Goal: Information Seeking & Learning: Learn about a topic

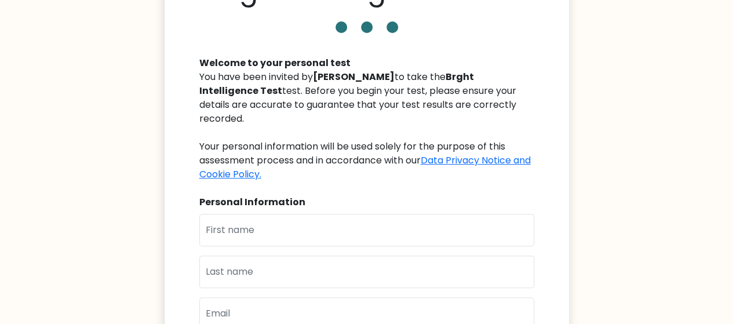
scroll to position [154, 0]
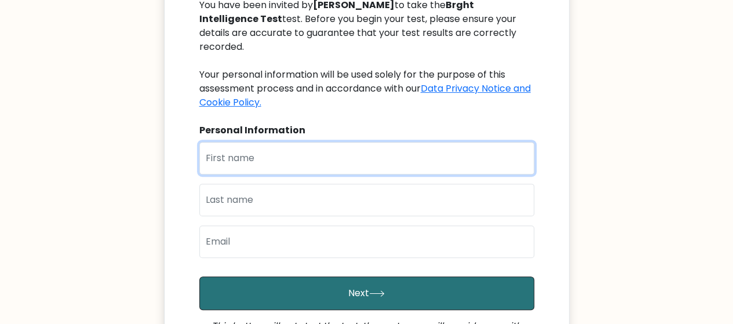
click at [379, 142] on input "text" at bounding box center [366, 158] width 335 height 32
type input "[PERSON_NAME]"
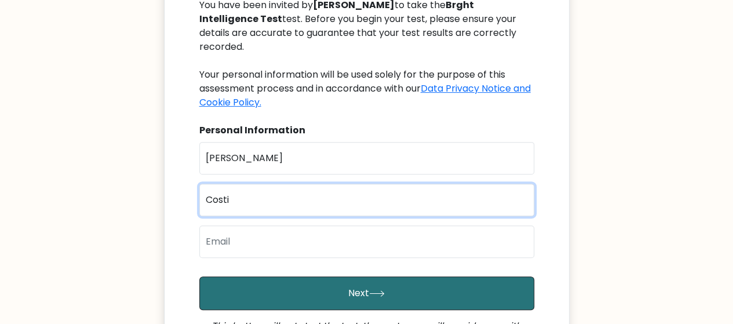
type input "Costillas"
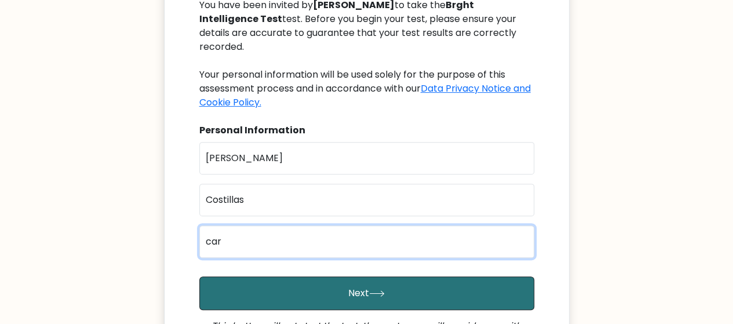
type input "carlislezeke24@gmail.com"
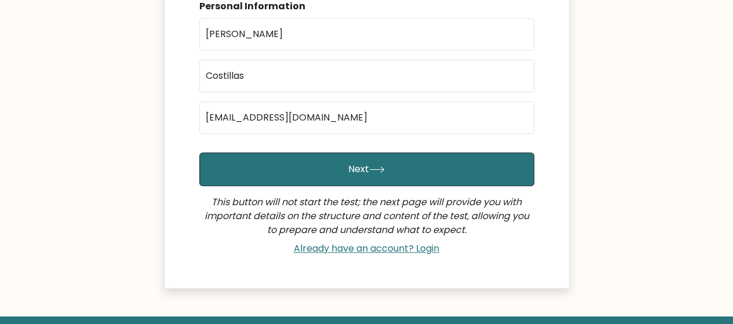
scroll to position [309, 0]
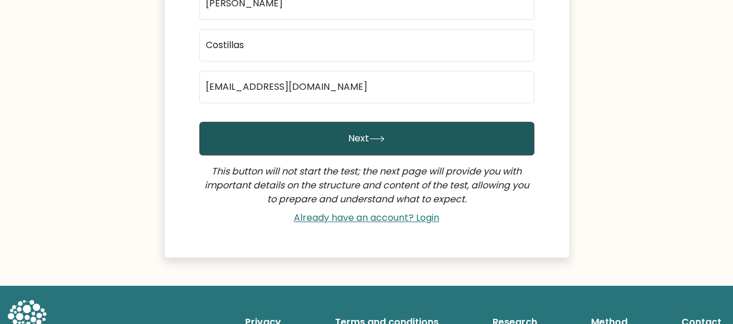
click at [417, 133] on button "Next" at bounding box center [366, 139] width 335 height 34
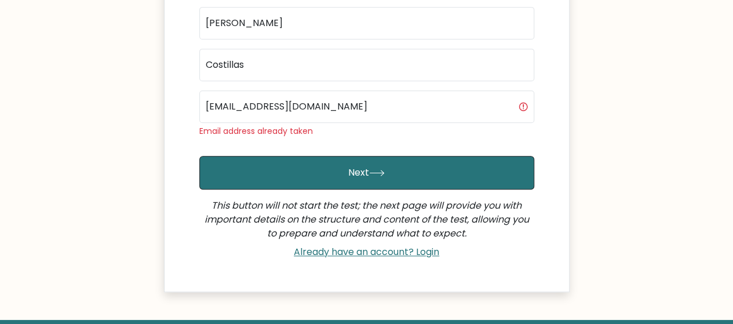
scroll to position [263, 0]
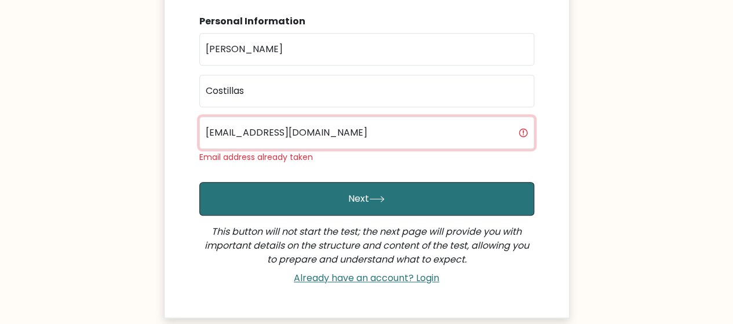
click at [400, 120] on input "[EMAIL_ADDRESS][DOMAIN_NAME]" at bounding box center [366, 132] width 335 height 32
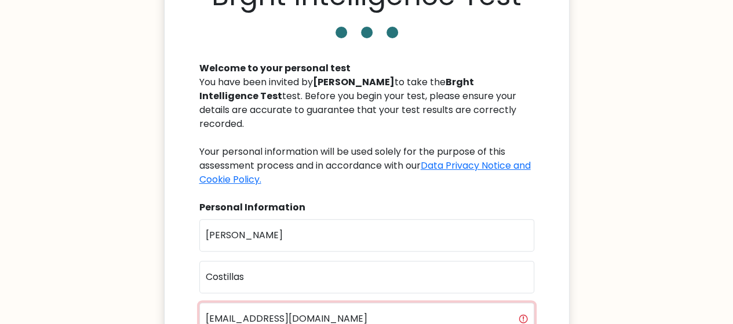
scroll to position [154, 0]
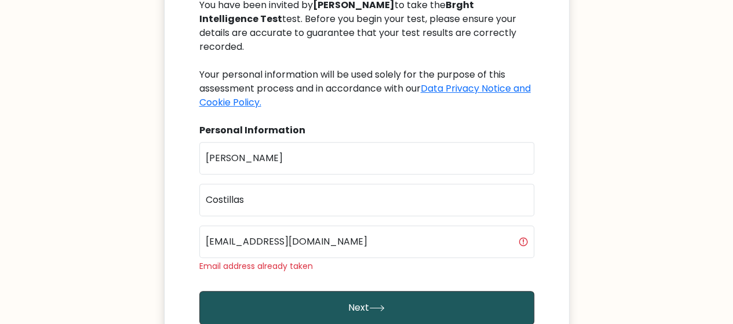
click at [409, 291] on button "Next" at bounding box center [366, 308] width 335 height 34
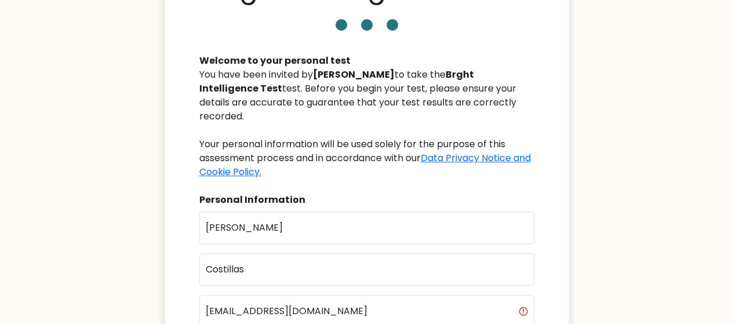
scroll to position [232, 0]
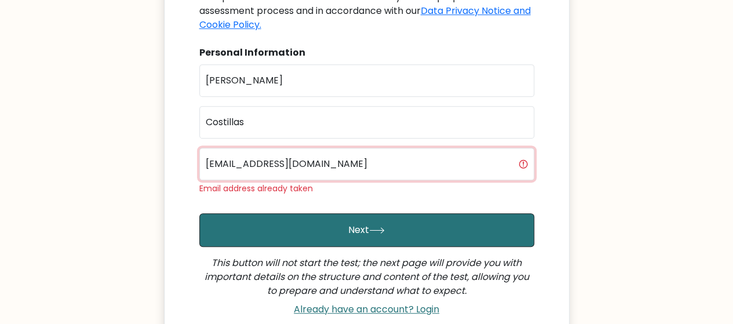
click at [521, 149] on input "[EMAIL_ADDRESS][DOMAIN_NAME]" at bounding box center [366, 164] width 335 height 32
click at [522, 149] on input "[EMAIL_ADDRESS][DOMAIN_NAME]" at bounding box center [366, 164] width 335 height 32
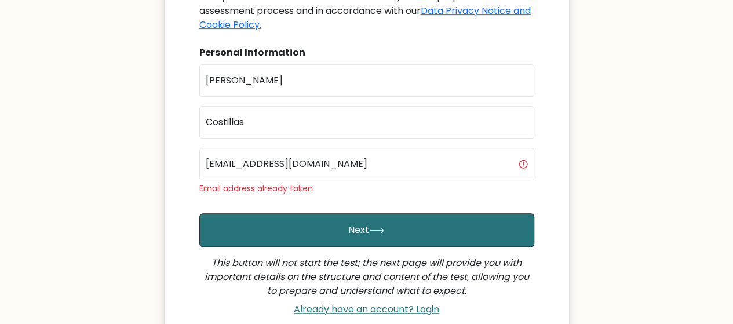
click at [550, 150] on div "Brght Intelligence Test Welcome to your personal test You have been invited by …" at bounding box center [367, 72] width 406 height 553
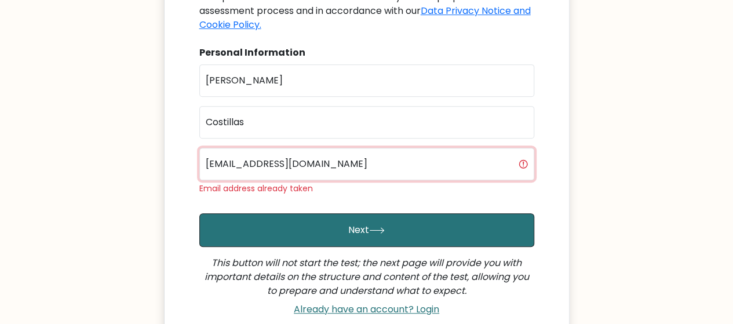
click at [378, 148] on input "carlislezeke24@gmail.com" at bounding box center [366, 164] width 335 height 32
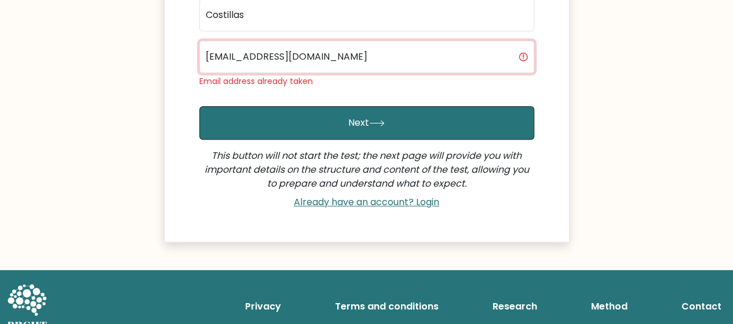
scroll to position [341, 0]
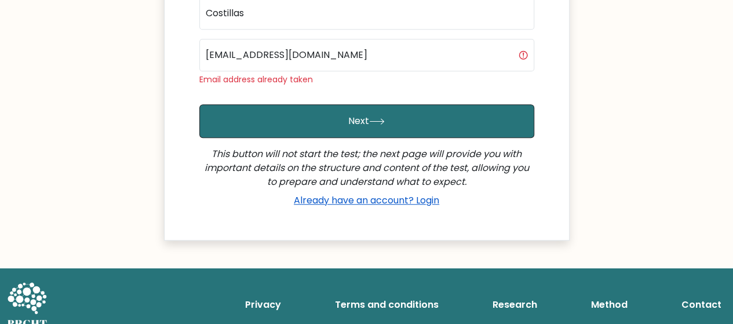
click at [380, 193] on link "Already have an account? Login" at bounding box center [366, 199] width 155 height 13
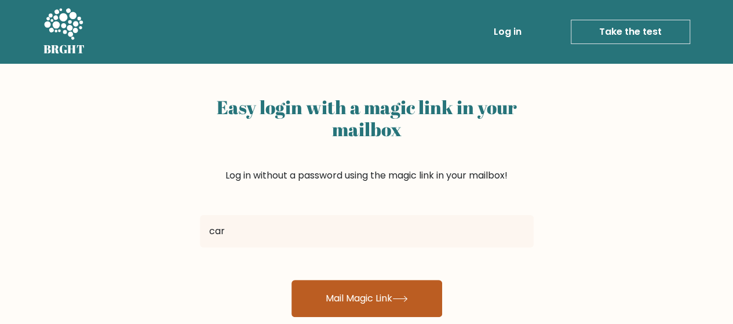
type input "[EMAIL_ADDRESS][DOMAIN_NAME]"
click at [369, 306] on button "Mail Magic Link" at bounding box center [366, 298] width 151 height 37
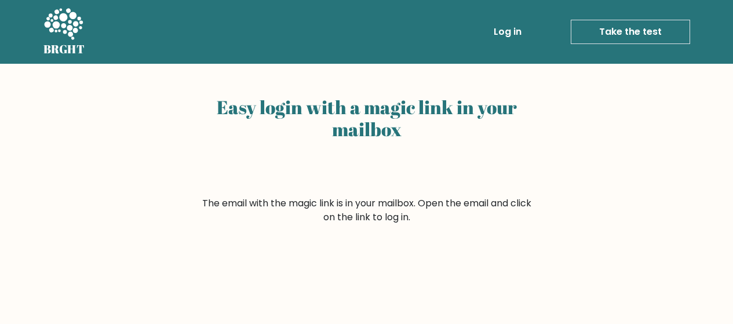
scroll to position [77, 0]
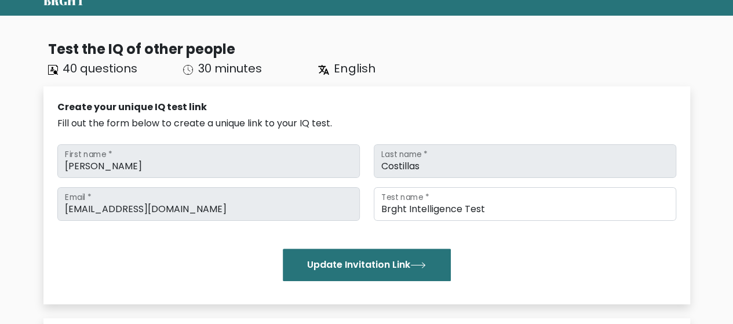
scroll to position [77, 0]
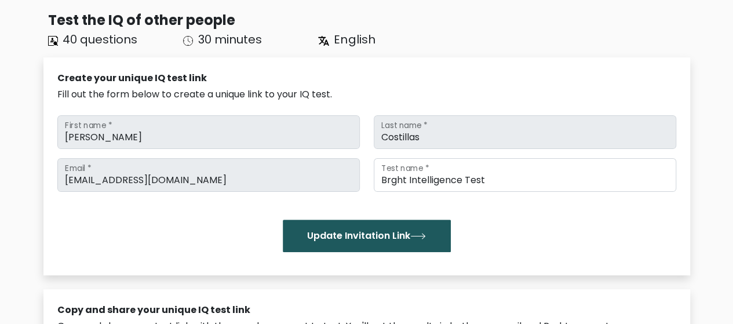
click at [370, 220] on button "Update Invitation Link" at bounding box center [367, 236] width 168 height 32
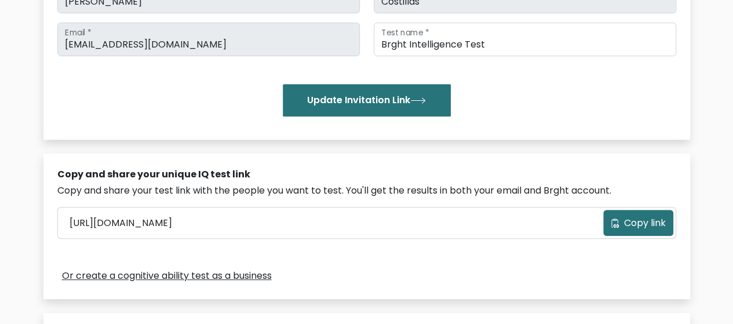
scroll to position [232, 0]
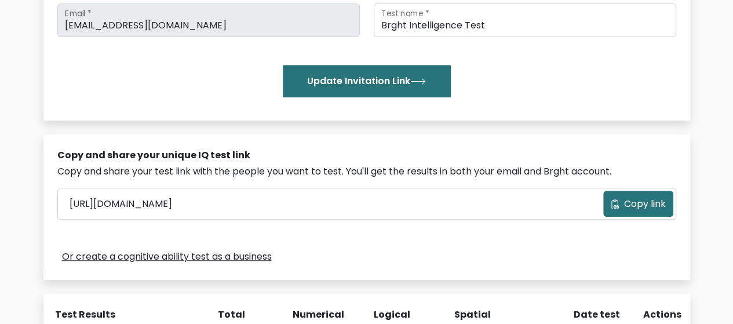
click at [640, 186] on div "Copy and share your unique IQ test link Copy and share your test link with the …" at bounding box center [366, 206] width 647 height 145
click at [640, 192] on button "Copy link" at bounding box center [638, 204] width 70 height 26
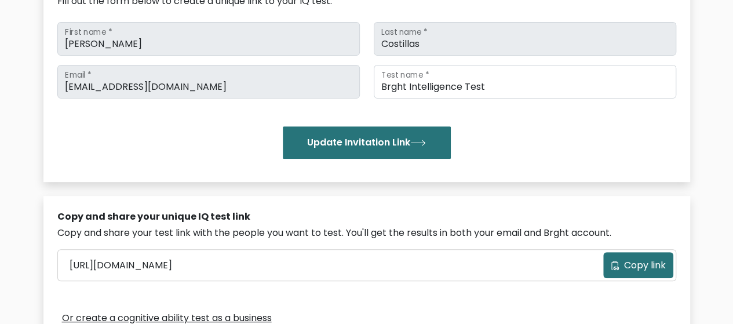
scroll to position [77, 0]
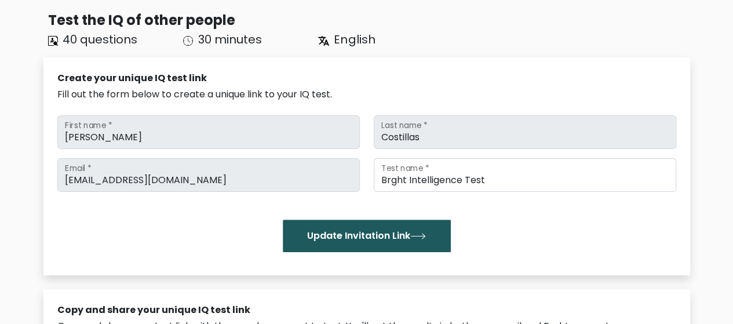
click at [370, 241] on button "Update Invitation Link" at bounding box center [367, 236] width 168 height 32
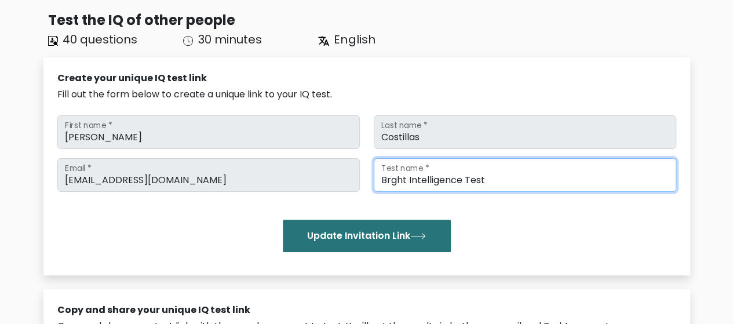
click at [501, 172] on input "Brght Intelligence Test" at bounding box center [525, 175] width 302 height 34
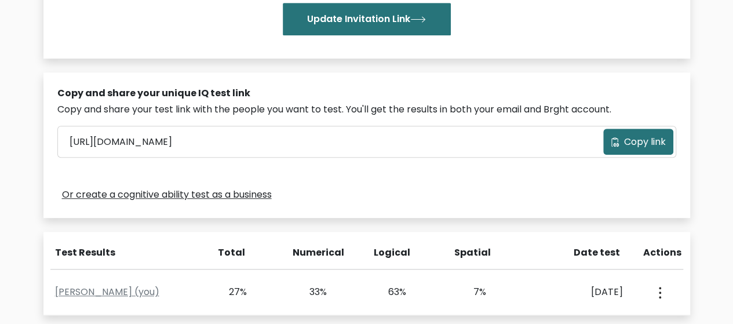
scroll to position [309, 0]
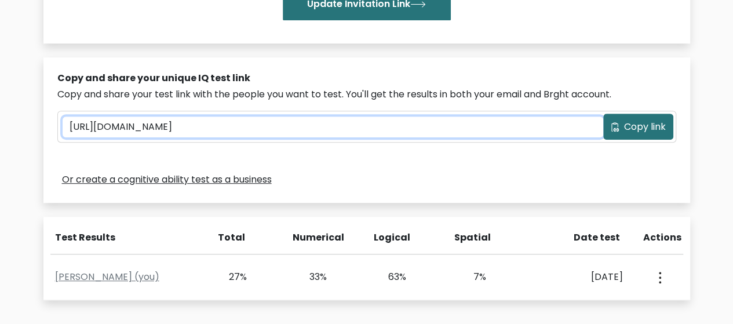
click at [429, 123] on input "[URL][DOMAIN_NAME]" at bounding box center [333, 126] width 541 height 21
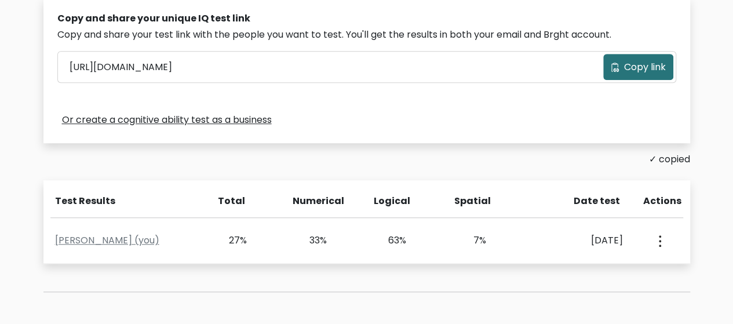
scroll to position [386, 0]
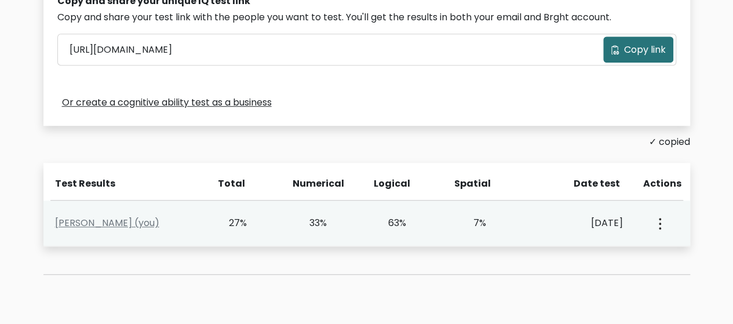
click at [294, 216] on div "33%" at bounding box center [310, 223] width 33 height 14
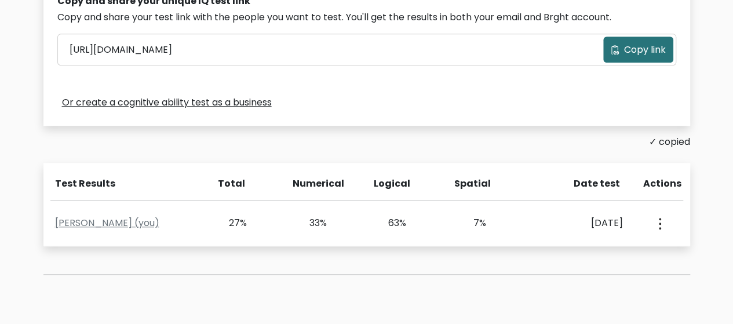
click at [672, 144] on div "✓ copied" at bounding box center [366, 142] width 647 height 14
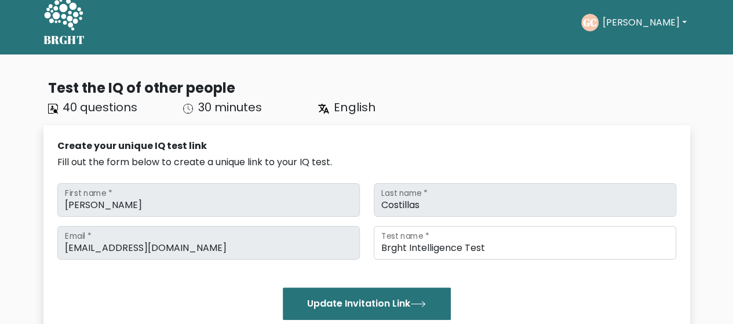
scroll to position [0, 0]
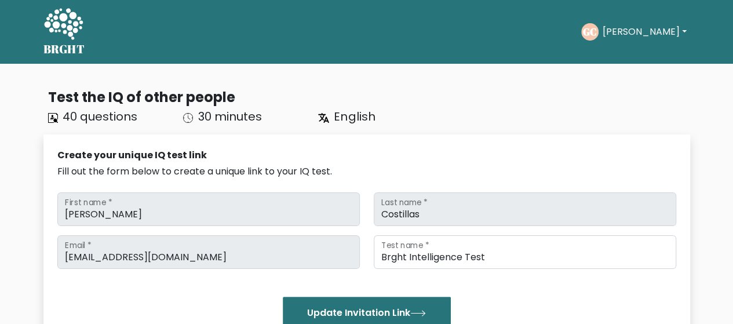
click at [620, 31] on button "[PERSON_NAME]" at bounding box center [643, 31] width 91 height 15
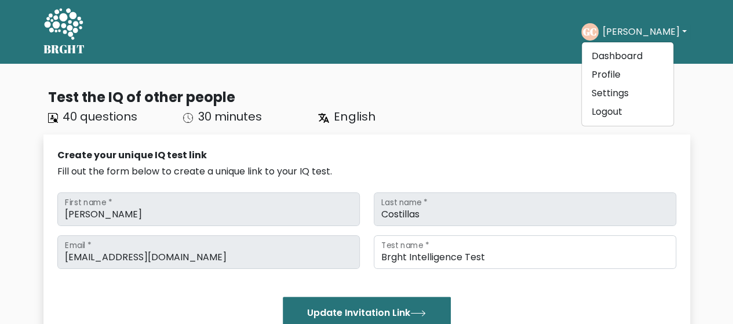
click at [56, 32] on icon at bounding box center [63, 23] width 39 height 31
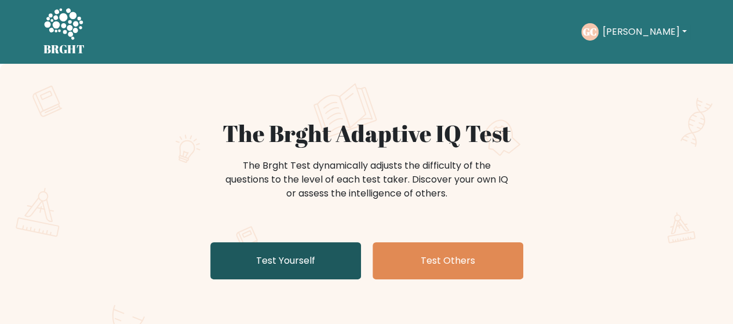
click at [307, 265] on link "Test Yourself" at bounding box center [285, 260] width 151 height 37
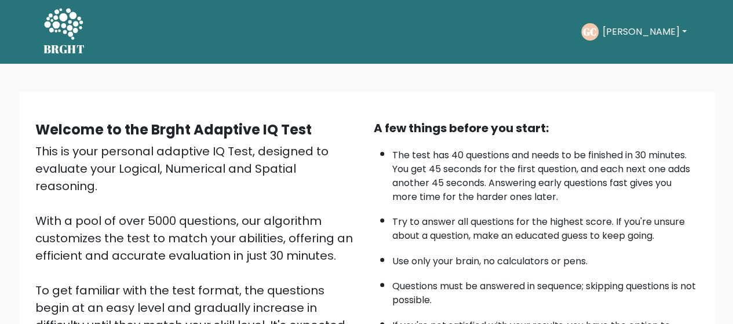
scroll to position [206, 0]
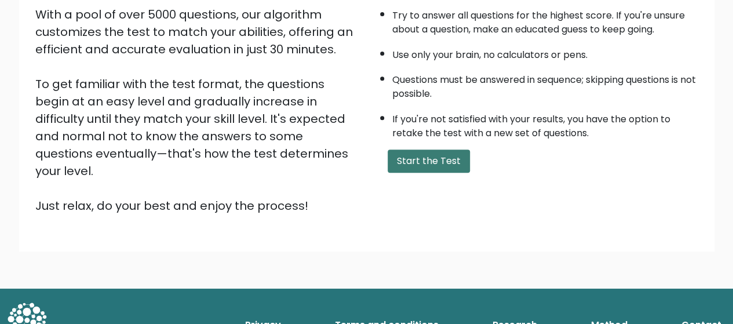
click at [436, 160] on button "Start the Test" at bounding box center [429, 160] width 82 height 23
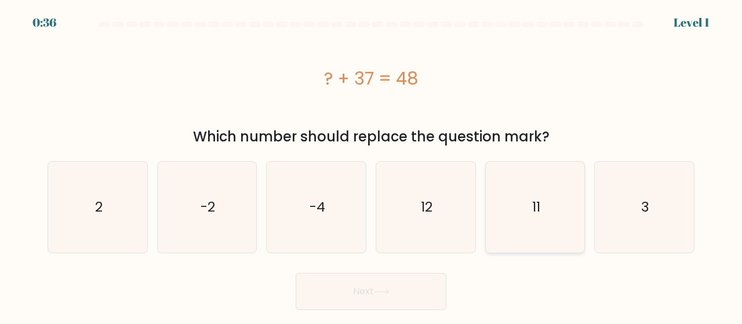
click at [548, 197] on icon "11" at bounding box center [535, 207] width 91 height 91
click at [371, 165] on input "e. 11" at bounding box center [371, 163] width 1 height 3
radio input "true"
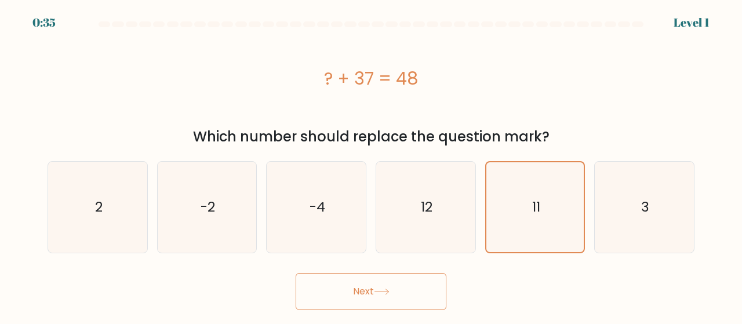
click at [396, 295] on button "Next" at bounding box center [370, 291] width 151 height 37
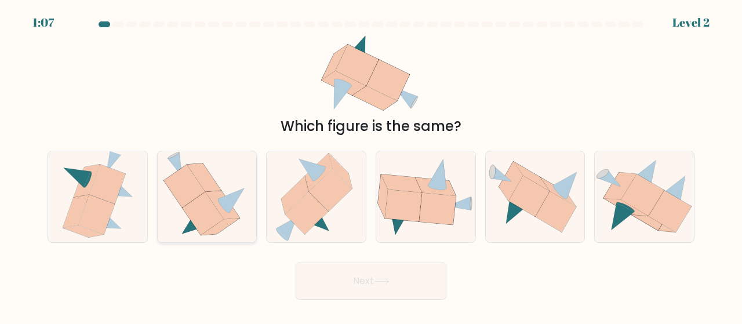
click at [232, 209] on icon at bounding box center [223, 205] width 34 height 28
click at [371, 165] on input "b." at bounding box center [371, 163] width 1 height 3
radio input "true"
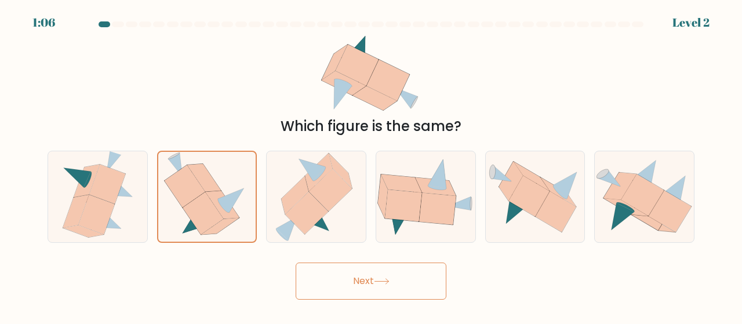
click at [400, 283] on button "Next" at bounding box center [370, 280] width 151 height 37
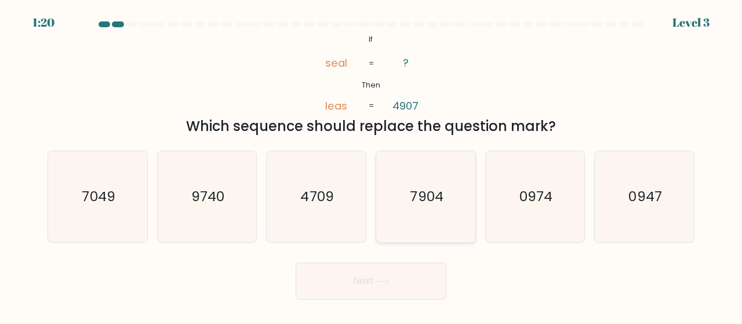
click at [437, 195] on text "7904" at bounding box center [426, 196] width 33 height 19
click at [371, 165] on input "d. 7904" at bounding box center [371, 163] width 1 height 3
radio input "true"
click at [419, 278] on button "Next" at bounding box center [370, 280] width 151 height 37
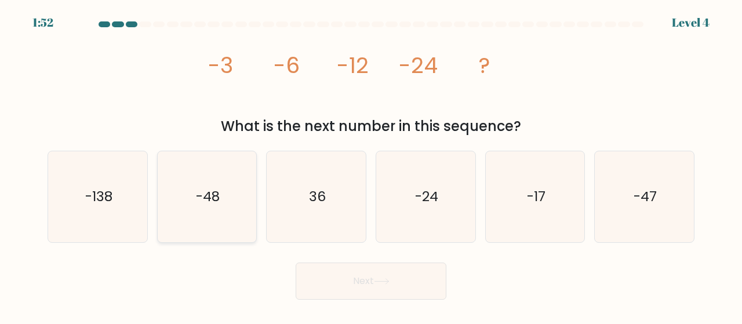
click at [209, 202] on text "-48" at bounding box center [208, 196] width 24 height 19
click at [371, 165] on input "b. -48" at bounding box center [371, 163] width 1 height 3
radio input "true"
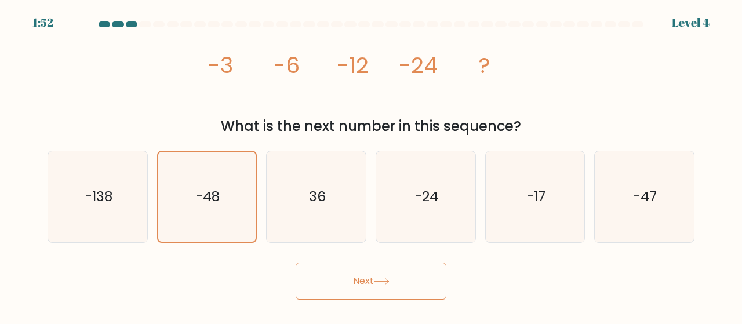
click at [412, 281] on button "Next" at bounding box center [370, 280] width 151 height 37
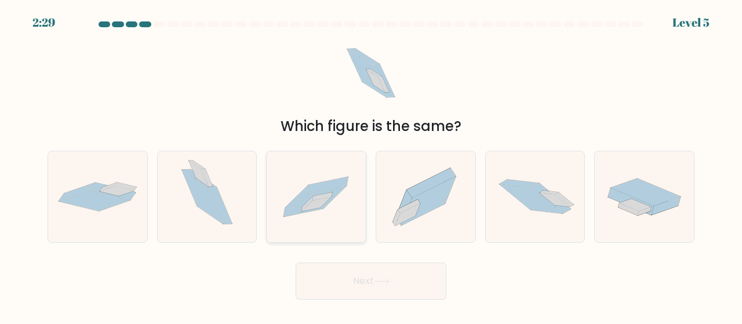
click at [355, 195] on icon at bounding box center [315, 196] width 99 height 67
click at [371, 165] on input "c." at bounding box center [371, 163] width 1 height 3
radio input "true"
click at [419, 272] on button "Next" at bounding box center [370, 280] width 151 height 37
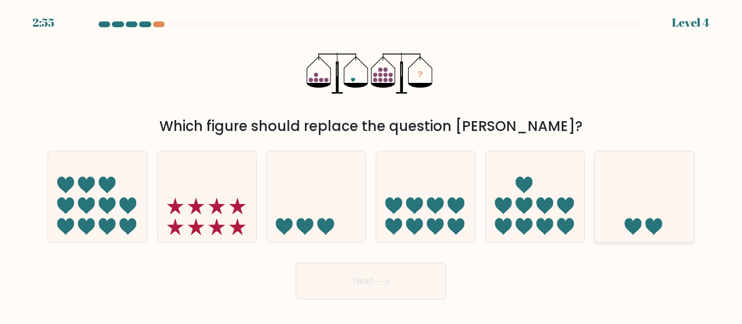
click at [671, 198] on icon at bounding box center [643, 197] width 99 height 82
click at [371, 165] on input "f." at bounding box center [371, 163] width 1 height 3
radio input "true"
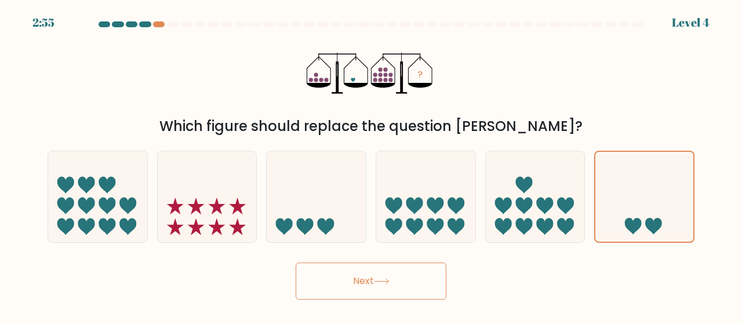
click at [316, 290] on button "Next" at bounding box center [370, 280] width 151 height 37
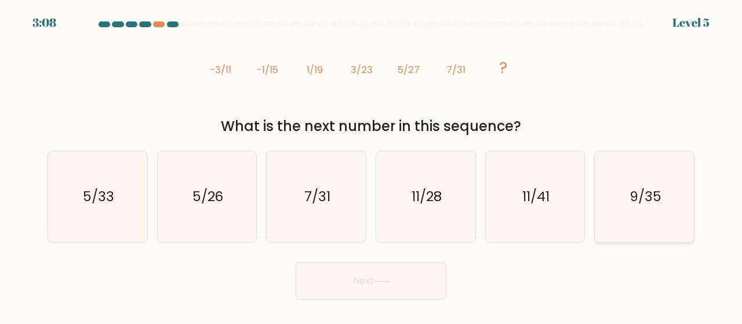
click at [647, 200] on text "9/35" at bounding box center [645, 196] width 32 height 19
click at [371, 165] on input "f. 9/35" at bounding box center [371, 163] width 1 height 3
radio input "true"
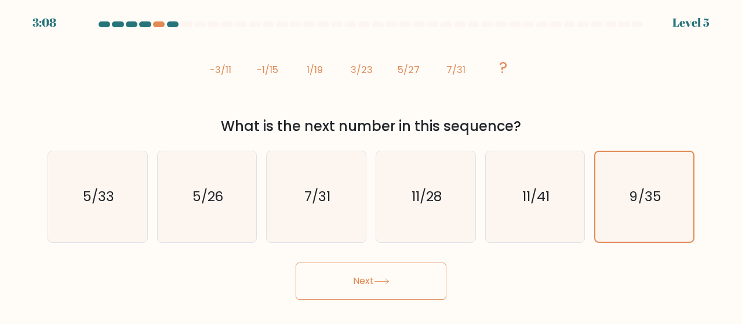
click at [389, 284] on icon at bounding box center [382, 281] width 16 height 6
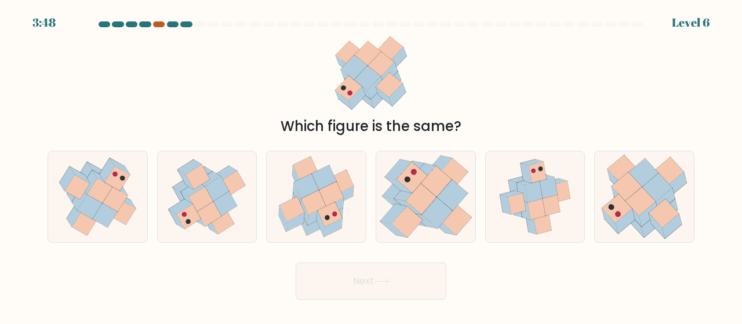
click at [161, 24] on div at bounding box center [159, 24] width 12 height 6
click at [541, 185] on icon at bounding box center [547, 187] width 17 height 21
click at [371, 165] on input "e." at bounding box center [371, 163] width 1 height 3
radio input "true"
click at [404, 276] on button "Next" at bounding box center [370, 280] width 151 height 37
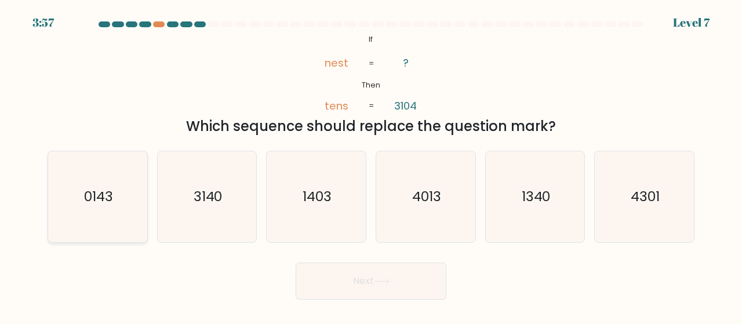
click at [110, 200] on text "0143" at bounding box center [98, 196] width 29 height 19
click at [371, 165] on input "a. 0143" at bounding box center [371, 163] width 1 height 3
radio input "true"
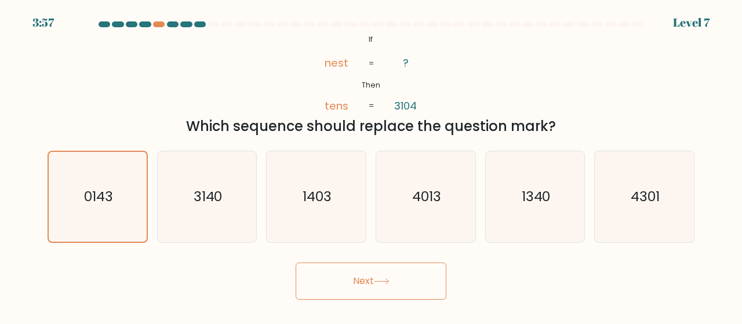
click at [378, 287] on button "Next" at bounding box center [370, 280] width 151 height 37
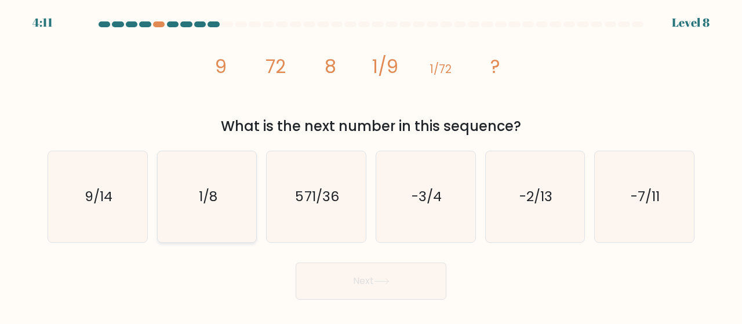
click at [208, 178] on icon "1/8" at bounding box center [207, 196] width 91 height 91
click at [371, 165] on input "b. 1/8" at bounding box center [371, 163] width 1 height 3
radio input "true"
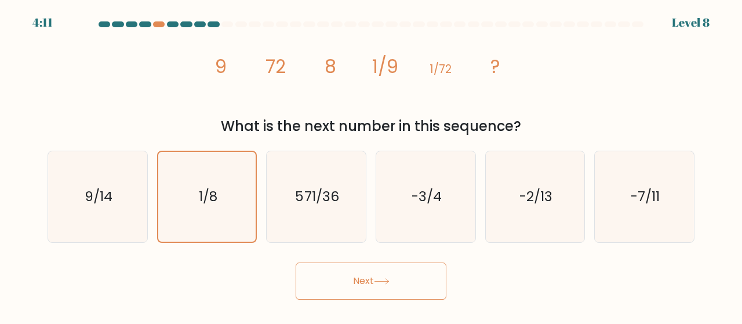
click at [386, 274] on button "Next" at bounding box center [370, 280] width 151 height 37
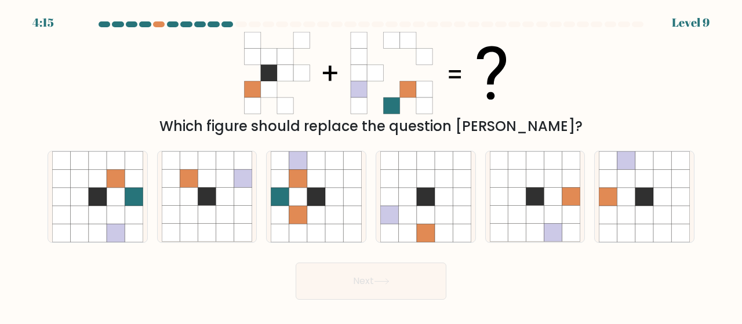
drag, startPoint x: 304, startPoint y: 150, endPoint x: 371, endPoint y: 243, distance: 114.2
click at [304, 151] on div at bounding box center [316, 197] width 100 height 92
click at [371, 162] on input "c." at bounding box center [371, 163] width 1 height 3
radio input "true"
click at [418, 273] on button "Next" at bounding box center [370, 280] width 151 height 37
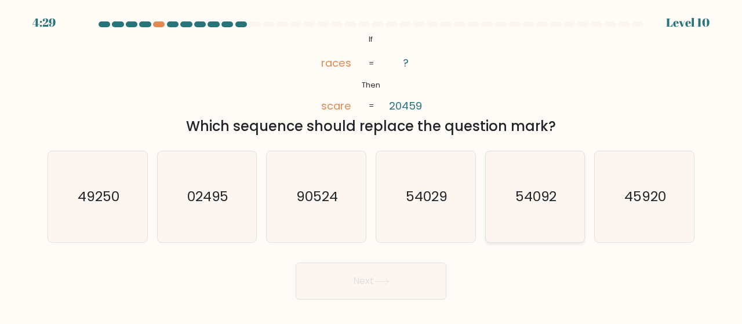
click at [548, 197] on text "54092" at bounding box center [536, 196] width 42 height 19
click at [371, 165] on input "e. 54092" at bounding box center [371, 163] width 1 height 3
radio input "true"
click at [404, 275] on button "Next" at bounding box center [370, 280] width 151 height 37
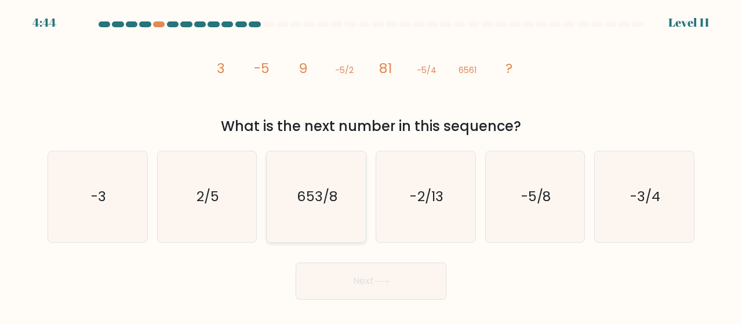
click at [338, 192] on icon "653/8" at bounding box center [316, 196] width 91 height 91
click at [371, 165] on input "c. 653/8" at bounding box center [371, 163] width 1 height 3
radio input "true"
click at [404, 316] on body "4:44 Level 11" at bounding box center [371, 162] width 742 height 324
click at [410, 289] on button "Next" at bounding box center [370, 280] width 151 height 37
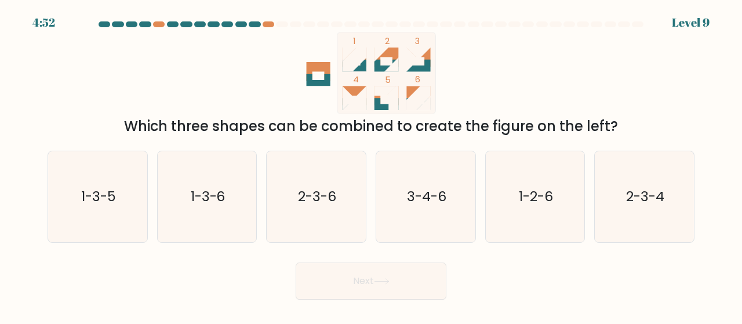
click at [420, 100] on icon at bounding box center [418, 98] width 24 height 24
click at [452, 181] on icon "3-4-6" at bounding box center [425, 196] width 91 height 91
click at [371, 165] on input "d. 3-4-6" at bounding box center [371, 163] width 1 height 3
radio input "true"
click at [334, 202] on text "2-3-6" at bounding box center [317, 196] width 38 height 19
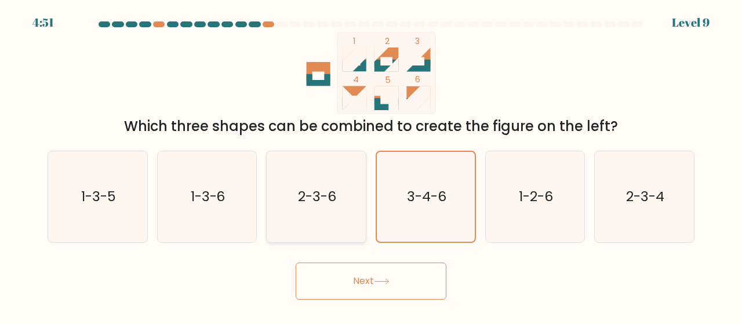
click at [371, 165] on input "c. 2-3-6" at bounding box center [371, 163] width 1 height 3
radio input "true"
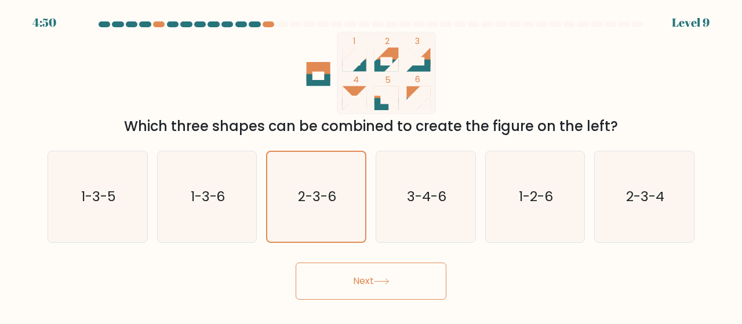
click at [372, 278] on button "Next" at bounding box center [370, 280] width 151 height 37
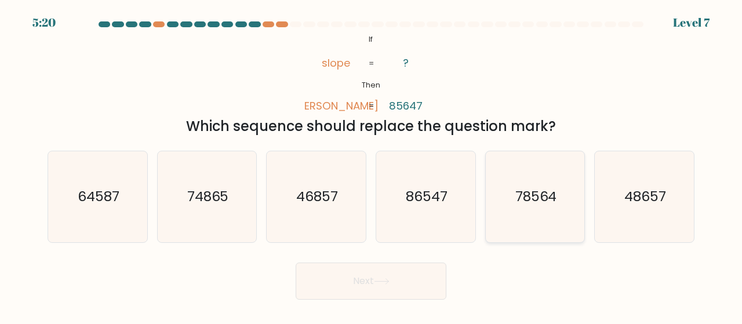
click at [548, 206] on icon "78564" at bounding box center [535, 196] width 91 height 91
click at [371, 165] on input "e. 78564" at bounding box center [371, 163] width 1 height 3
radio input "true"
click at [366, 286] on button "Next" at bounding box center [370, 280] width 151 height 37
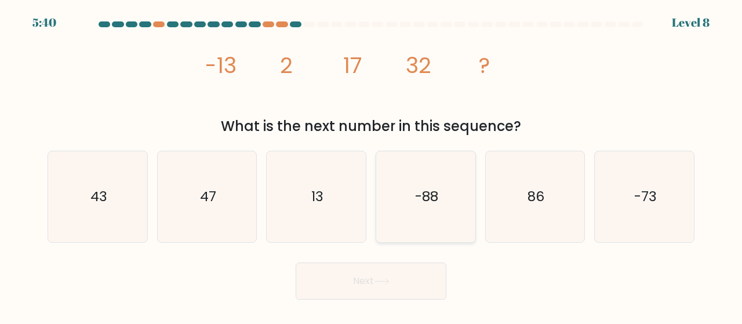
click at [447, 212] on icon "-88" at bounding box center [425, 196] width 91 height 91
click at [371, 165] on input "d. -88" at bounding box center [371, 163] width 1 height 3
radio input "true"
click at [390, 301] on body "5:40 Level 8" at bounding box center [371, 162] width 742 height 324
click at [419, 297] on button "Next" at bounding box center [370, 280] width 151 height 37
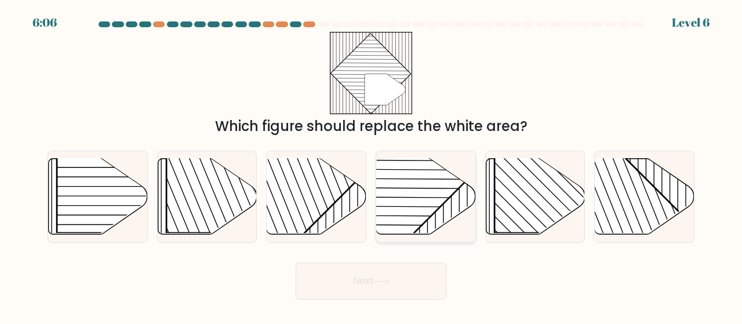
click at [446, 215] on icon at bounding box center [426, 196] width 99 height 76
click at [371, 165] on input "d." at bounding box center [371, 163] width 1 height 3
radio input "true"
click at [401, 279] on button "Next" at bounding box center [370, 280] width 151 height 37
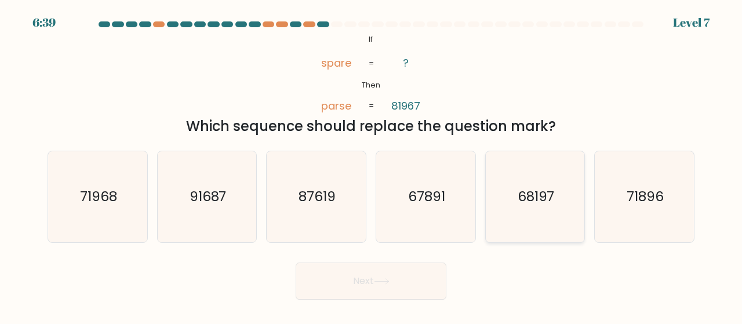
click at [542, 198] on text "68197" at bounding box center [535, 196] width 37 height 19
click at [371, 165] on input "e. 68197" at bounding box center [371, 163] width 1 height 3
radio input "true"
click at [372, 281] on button "Next" at bounding box center [370, 280] width 151 height 37
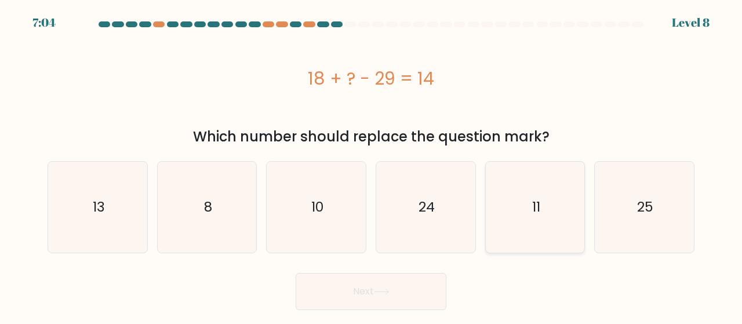
click at [554, 205] on icon "11" at bounding box center [535, 207] width 91 height 91
click at [371, 165] on input "e. 11" at bounding box center [371, 163] width 1 height 3
radio input "true"
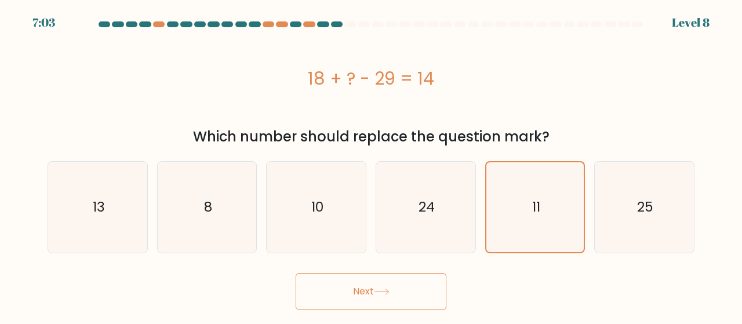
click at [379, 284] on button "Next" at bounding box center [370, 291] width 151 height 37
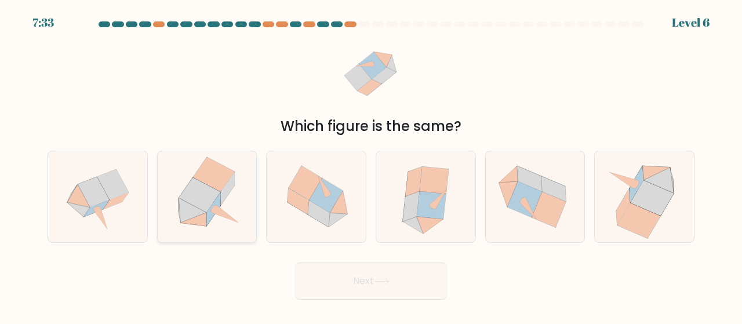
click at [228, 202] on icon at bounding box center [206, 196] width 89 height 91
click at [371, 165] on input "b." at bounding box center [371, 163] width 1 height 3
radio input "true"
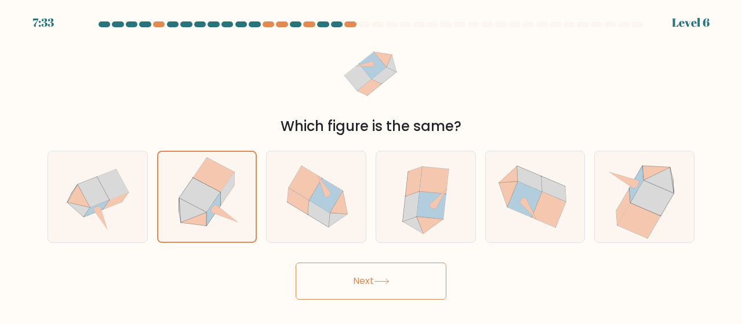
click at [384, 291] on button "Next" at bounding box center [370, 280] width 151 height 37
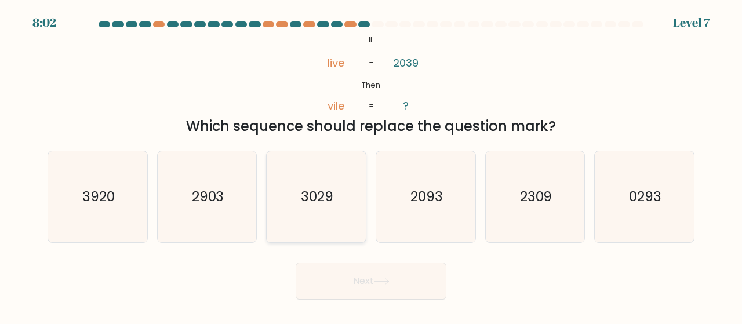
click at [328, 189] on text "3029" at bounding box center [317, 196] width 32 height 19
click at [371, 165] on input "c. 3029" at bounding box center [371, 163] width 1 height 3
radio input "true"
click at [386, 280] on icon at bounding box center [382, 281] width 16 height 6
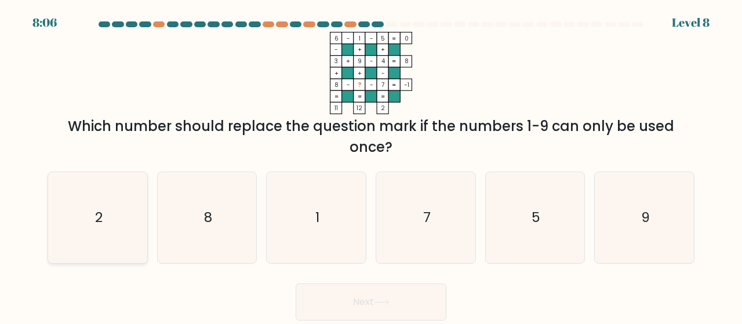
click at [111, 223] on icon "2" at bounding box center [97, 217] width 91 height 91
click at [371, 165] on input "a. 2" at bounding box center [371, 163] width 1 height 3
radio input "true"
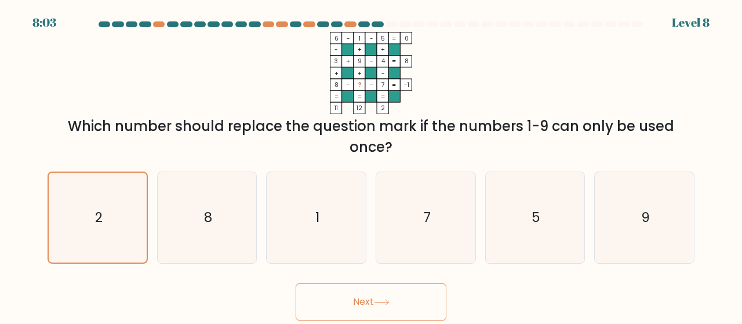
click at [372, 300] on button "Next" at bounding box center [370, 301] width 151 height 37
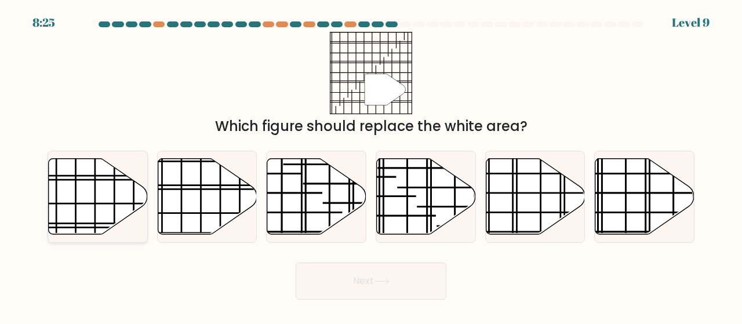
click at [89, 188] on icon at bounding box center [98, 196] width 99 height 76
click at [371, 165] on input "a." at bounding box center [371, 163] width 1 height 3
radio input "true"
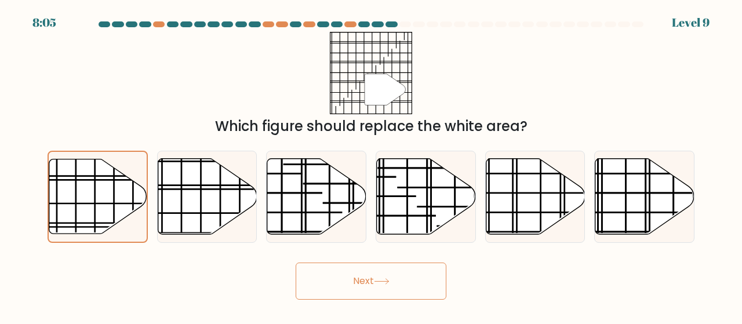
click at [389, 278] on icon at bounding box center [382, 281] width 16 height 6
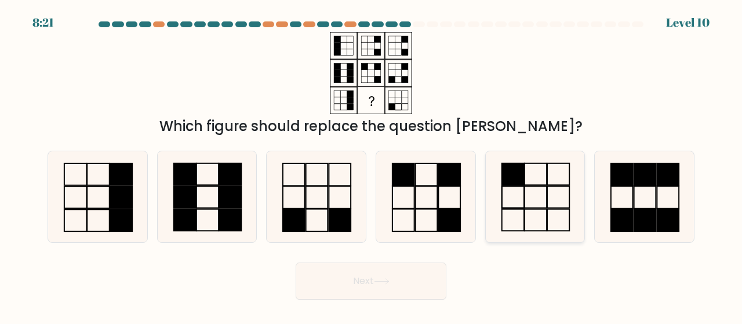
click at [525, 178] on icon at bounding box center [535, 196] width 91 height 91
click at [371, 165] on input "e." at bounding box center [371, 163] width 1 height 3
radio input "true"
click at [370, 280] on button "Next" at bounding box center [370, 280] width 151 height 37
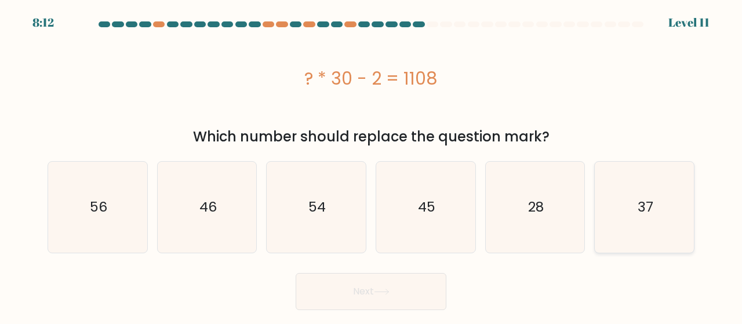
click at [640, 210] on text "37" at bounding box center [645, 207] width 16 height 19
click at [371, 165] on input "f. 37" at bounding box center [371, 163] width 1 height 3
radio input "true"
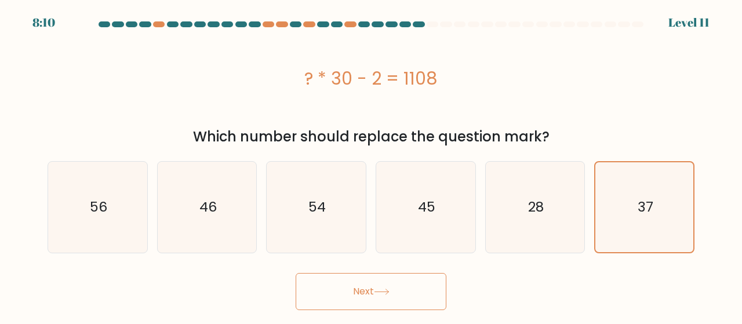
click at [402, 295] on button "Next" at bounding box center [370, 291] width 151 height 37
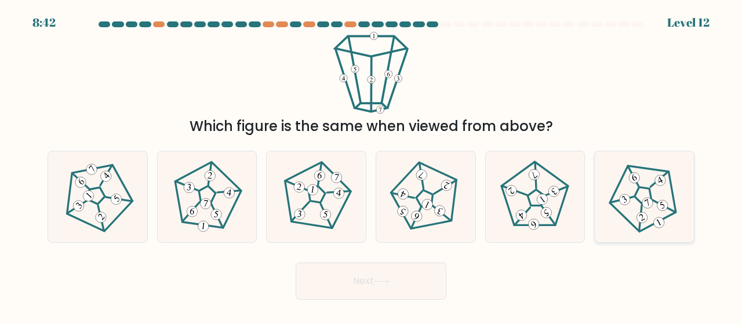
click at [669, 215] on 174 at bounding box center [642, 193] width 89 height 87
click at [371, 165] on input "f." at bounding box center [371, 163] width 1 height 3
radio input "true"
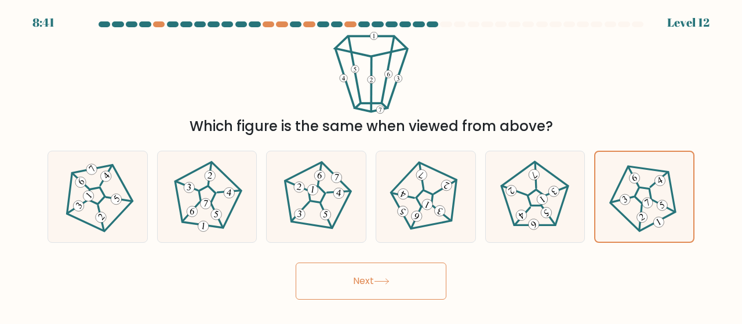
click at [395, 280] on button "Next" at bounding box center [370, 280] width 151 height 37
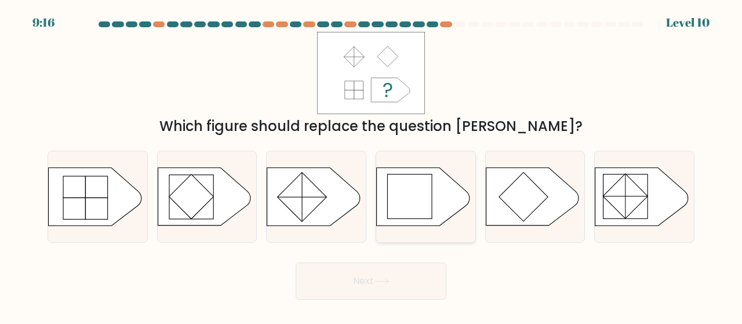
click at [421, 201] on rect at bounding box center [409, 196] width 44 height 44
click at [371, 165] on input "d." at bounding box center [371, 163] width 1 height 3
radio input "true"
click at [423, 280] on button "Next" at bounding box center [370, 280] width 151 height 37
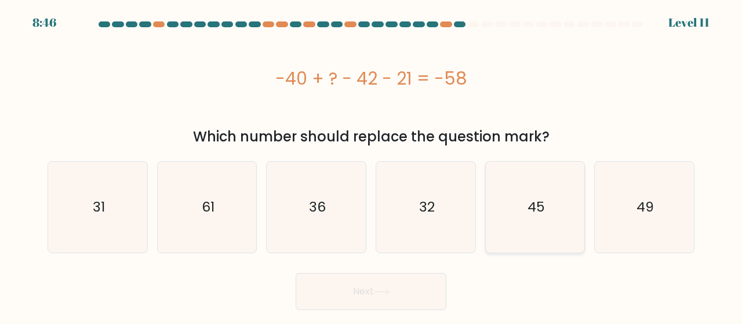
click at [554, 206] on icon "45" at bounding box center [535, 207] width 91 height 91
click at [371, 165] on input "e. 45" at bounding box center [371, 163] width 1 height 3
radio input "true"
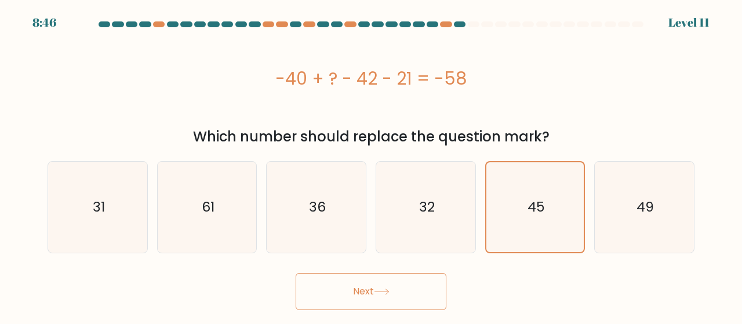
click at [411, 298] on button "Next" at bounding box center [370, 291] width 151 height 37
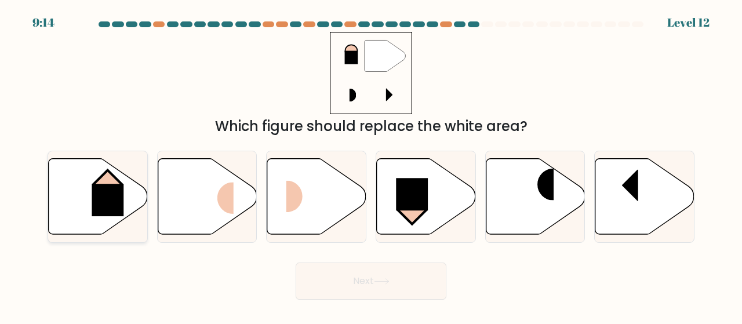
click at [132, 178] on icon at bounding box center [98, 196] width 99 height 76
click at [371, 165] on input "a." at bounding box center [371, 163] width 1 height 3
radio input "true"
click at [346, 287] on button "Next" at bounding box center [370, 280] width 151 height 37
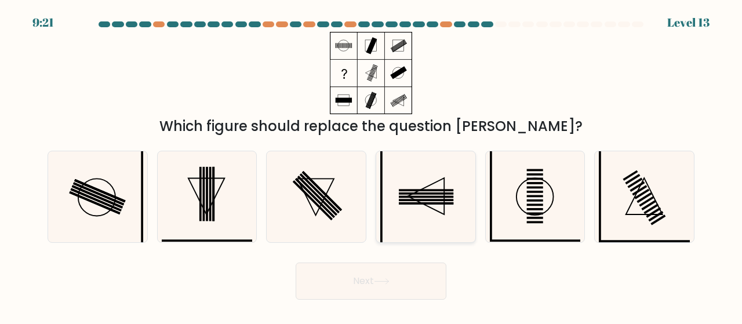
click at [438, 193] on rect at bounding box center [426, 193] width 54 height 2
click at [371, 165] on input "d." at bounding box center [371, 163] width 1 height 3
radio input "true"
click at [402, 293] on button "Next" at bounding box center [370, 280] width 151 height 37
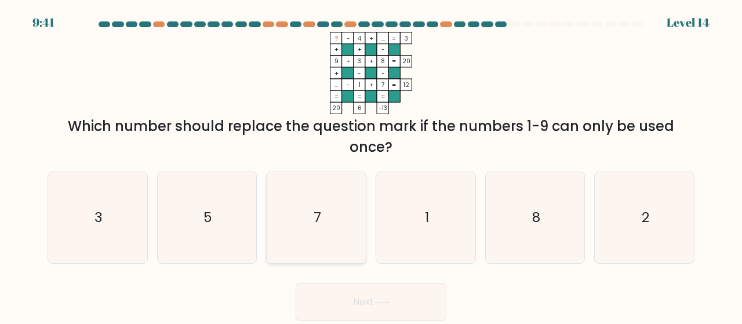
click at [322, 203] on icon "7" at bounding box center [316, 217] width 91 height 91
click at [371, 165] on input "c. 7" at bounding box center [371, 163] width 1 height 3
radio input "true"
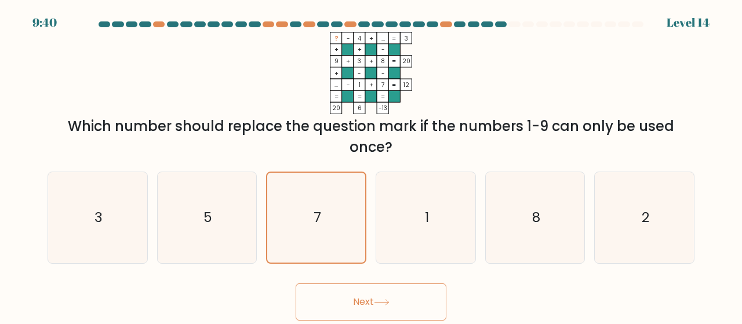
click at [366, 278] on div "Next" at bounding box center [371, 299] width 660 height 43
click at [370, 286] on button "Next" at bounding box center [370, 301] width 151 height 37
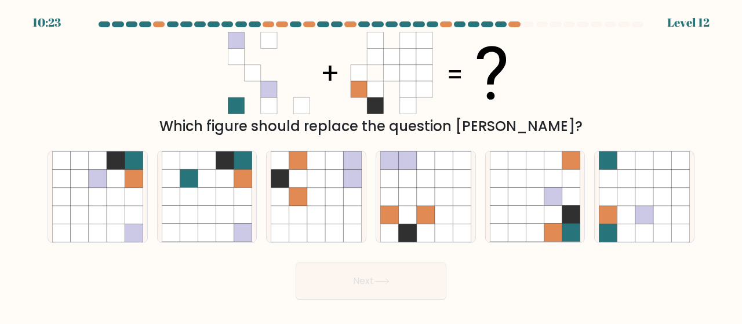
click at [401, 306] on body "10:23 Level 12" at bounding box center [371, 162] width 742 height 324
click at [110, 179] on icon at bounding box center [116, 179] width 18 height 18
click at [371, 165] on input "a." at bounding box center [371, 163] width 1 height 3
radio input "true"
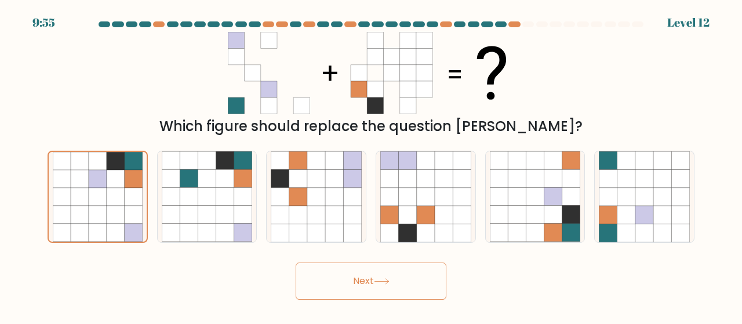
click at [363, 276] on button "Next" at bounding box center [370, 280] width 151 height 37
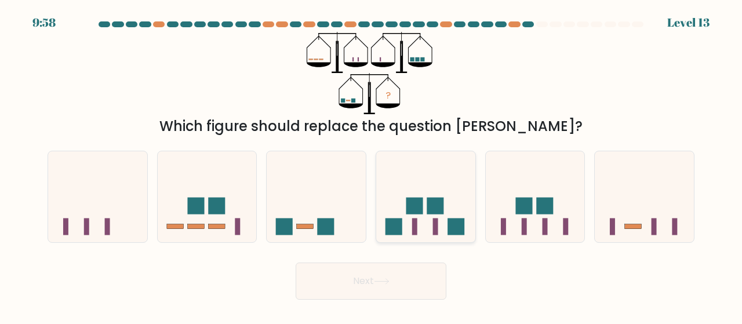
click at [451, 225] on rect at bounding box center [455, 226] width 17 height 17
click at [371, 165] on input "d." at bounding box center [371, 163] width 1 height 3
radio input "true"
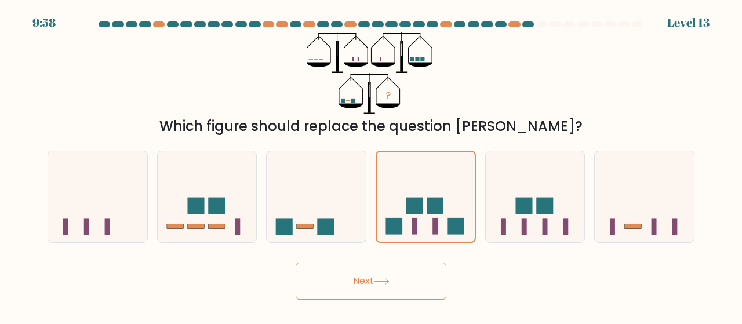
click at [404, 274] on button "Next" at bounding box center [370, 280] width 151 height 37
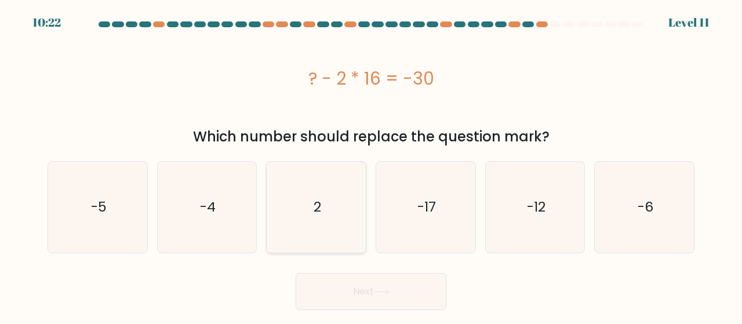
click at [330, 220] on icon "2" at bounding box center [316, 207] width 91 height 91
click at [371, 165] on input "c. 2" at bounding box center [371, 163] width 1 height 3
radio input "true"
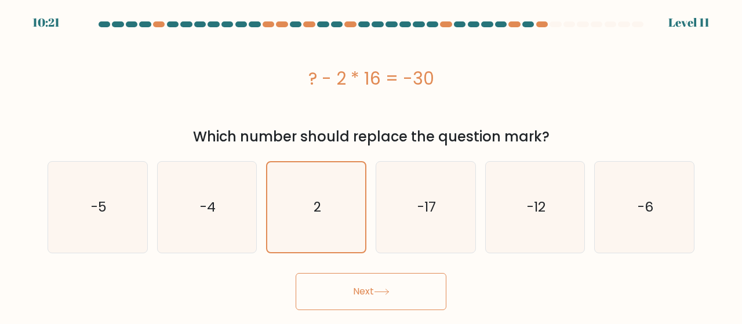
click at [335, 290] on button "Next" at bounding box center [370, 291] width 151 height 37
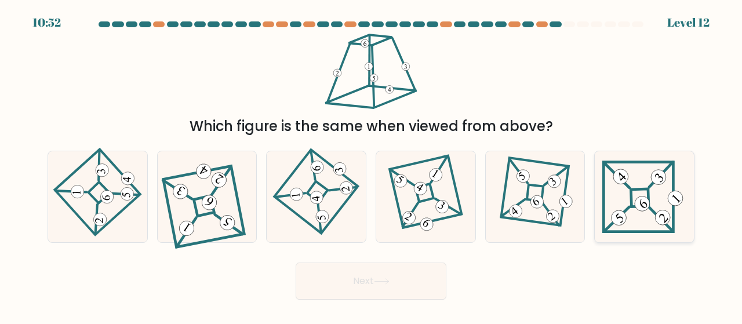
click at [631, 199] on 271 at bounding box center [640, 198] width 18 height 18
click at [371, 165] on input "f." at bounding box center [371, 163] width 1 height 3
radio input "true"
click at [398, 261] on div "Next" at bounding box center [371, 278] width 660 height 43
click at [400, 280] on button "Next" at bounding box center [370, 280] width 151 height 37
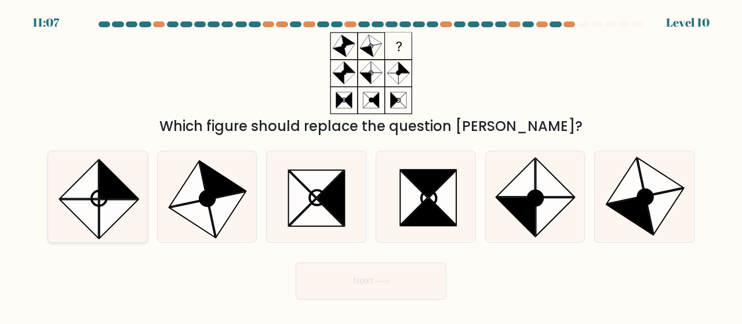
click at [94, 211] on icon at bounding box center [79, 219] width 38 height 38
click at [371, 165] on input "a." at bounding box center [371, 163] width 1 height 3
radio input "true"
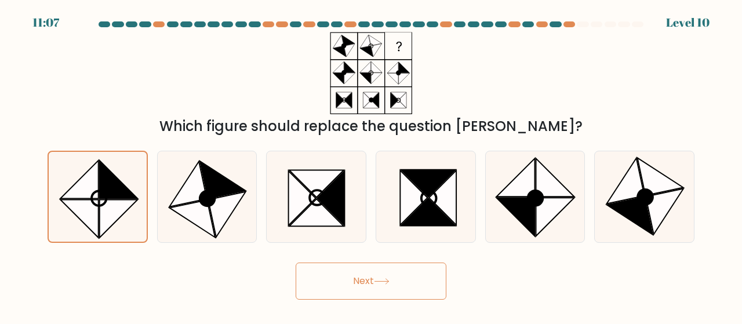
click at [374, 289] on button "Next" at bounding box center [370, 280] width 151 height 37
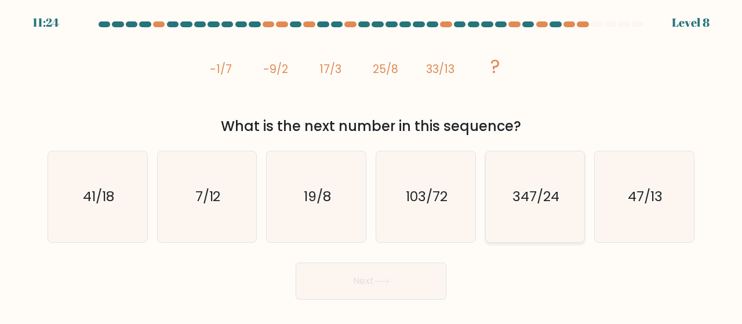
click at [525, 196] on text "347/24" at bounding box center [535, 196] width 47 height 19
click at [371, 165] on input "e. 347/24" at bounding box center [371, 163] width 1 height 3
radio input "true"
click at [373, 271] on button "Next" at bounding box center [370, 280] width 151 height 37
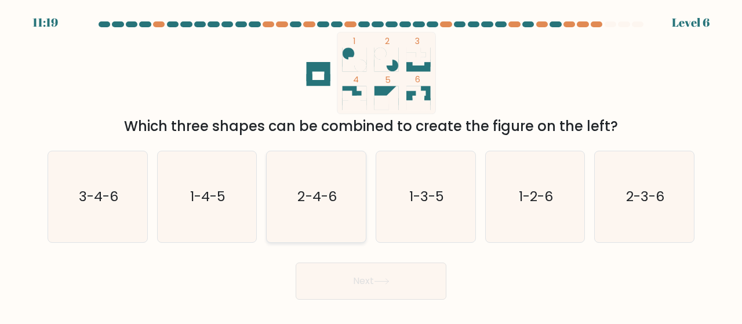
click at [320, 193] on text "2-4-6" at bounding box center [317, 196] width 39 height 19
click at [371, 165] on input "c. 2-4-6" at bounding box center [371, 163] width 1 height 3
radio input "true"
click at [363, 296] on button "Next" at bounding box center [370, 280] width 151 height 37
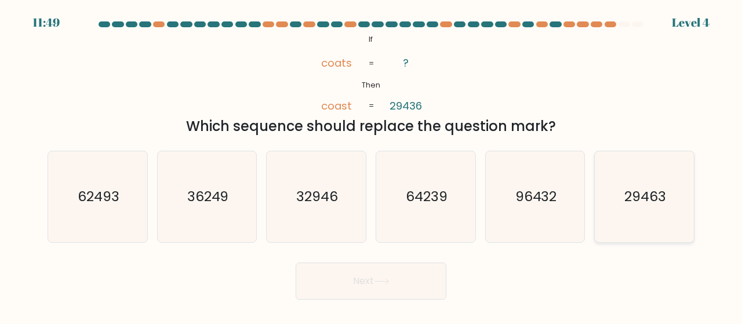
click at [659, 202] on text "29463" at bounding box center [645, 196] width 42 height 19
click at [371, 165] on input "f. 29463" at bounding box center [371, 163] width 1 height 3
radio input "true"
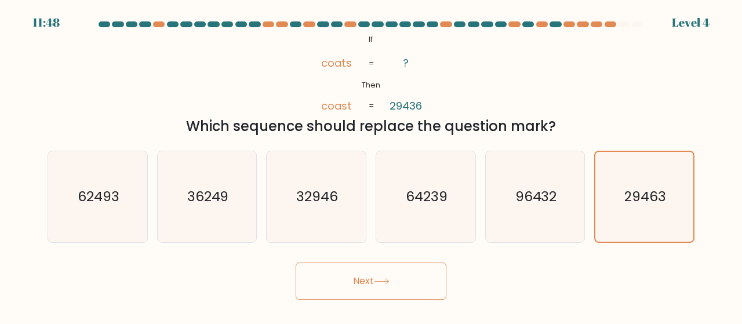
click at [346, 286] on button "Next" at bounding box center [370, 280] width 151 height 37
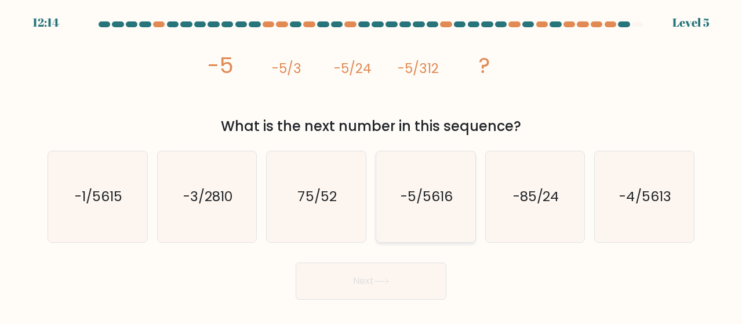
click at [432, 200] on text "-5/5616" at bounding box center [426, 196] width 52 height 19
click at [371, 165] on input "d. -5/5616" at bounding box center [371, 163] width 1 height 3
radio input "true"
click at [364, 290] on button "Next" at bounding box center [370, 280] width 151 height 37
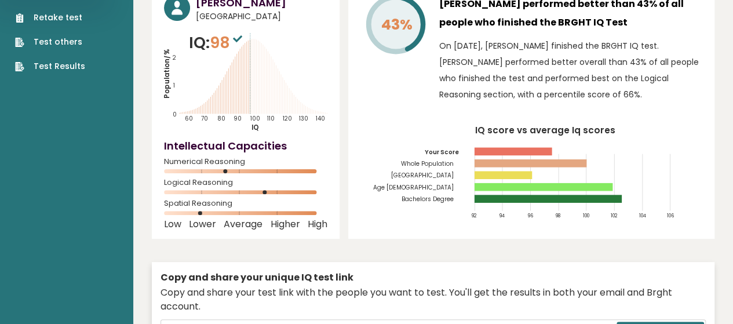
scroll to position [154, 0]
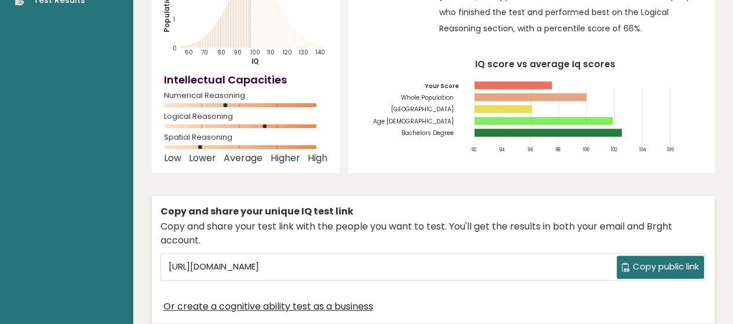
click at [682, 260] on span "Copy public link" at bounding box center [666, 266] width 66 height 13
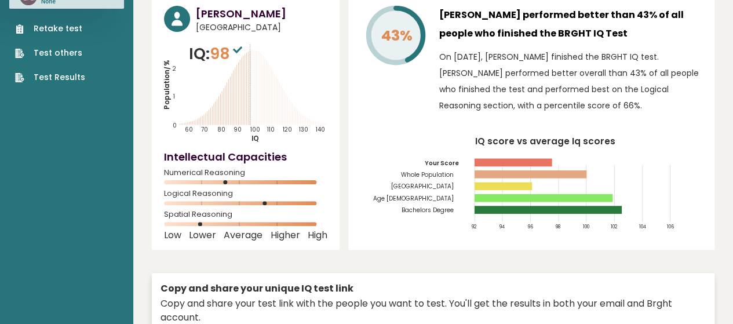
scroll to position [0, 0]
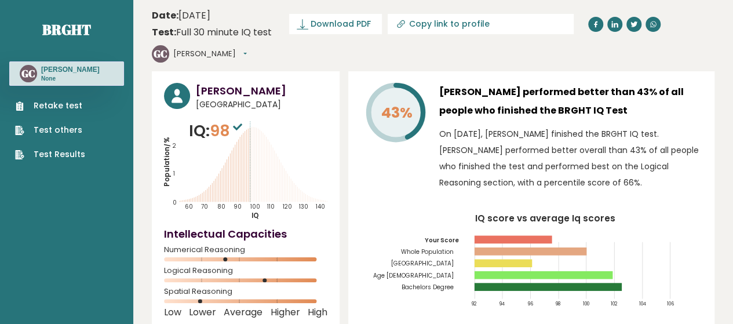
click at [244, 162] on icon "Population/% IQ 0 1 2 60 70 80 90 100 110 120 130 140" at bounding box center [245, 169] width 163 height 101
drag, startPoint x: 258, startPoint y: 160, endPoint x: 265, endPoint y: 159, distance: 7.0
click at [265, 159] on icon "Population/% IQ 0 1 2 60 70 80 90 100 110 120 130 140" at bounding box center [245, 169] width 163 height 101
click at [317, 178] on icon "Population/% IQ 0 1 2 60 70 80 90 100 110 120 130 140" at bounding box center [245, 169] width 163 height 101
